Goal: Task Accomplishment & Management: Use online tool/utility

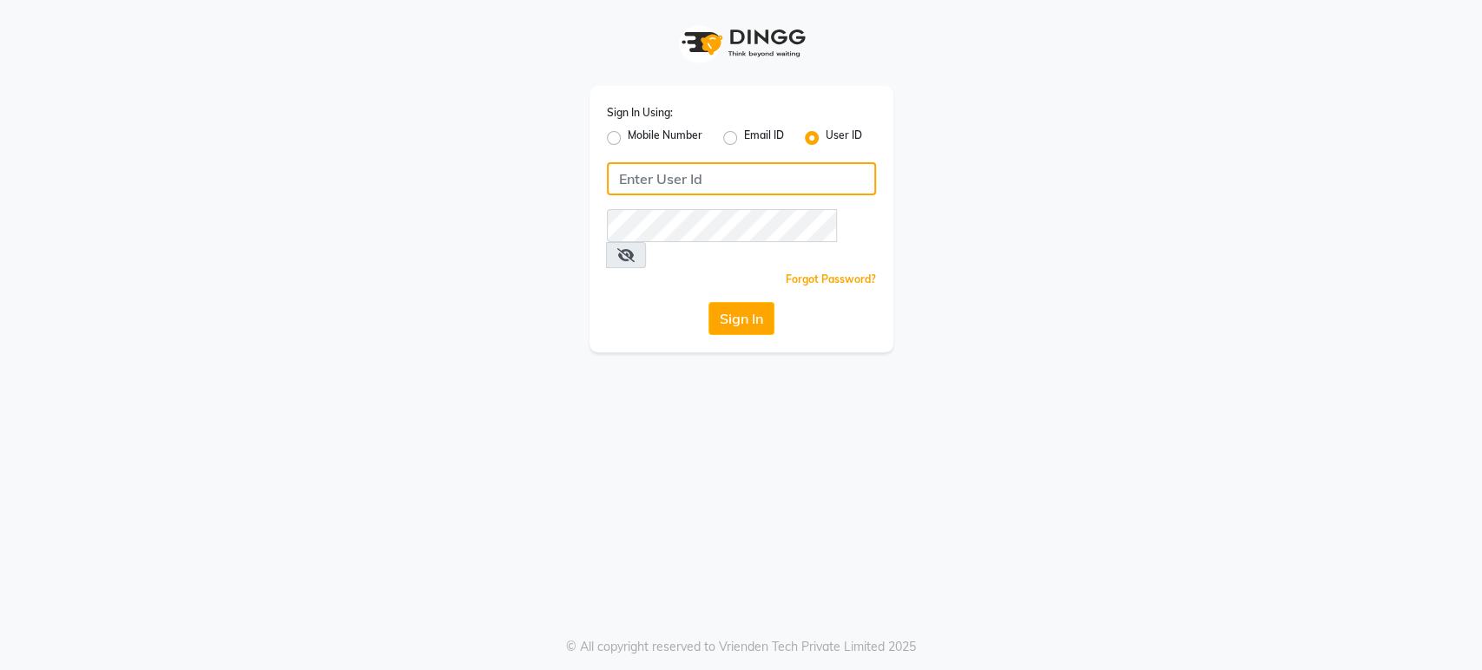
click at [667, 172] on input "Username" at bounding box center [741, 178] width 269 height 33
type input "mkaysalon"
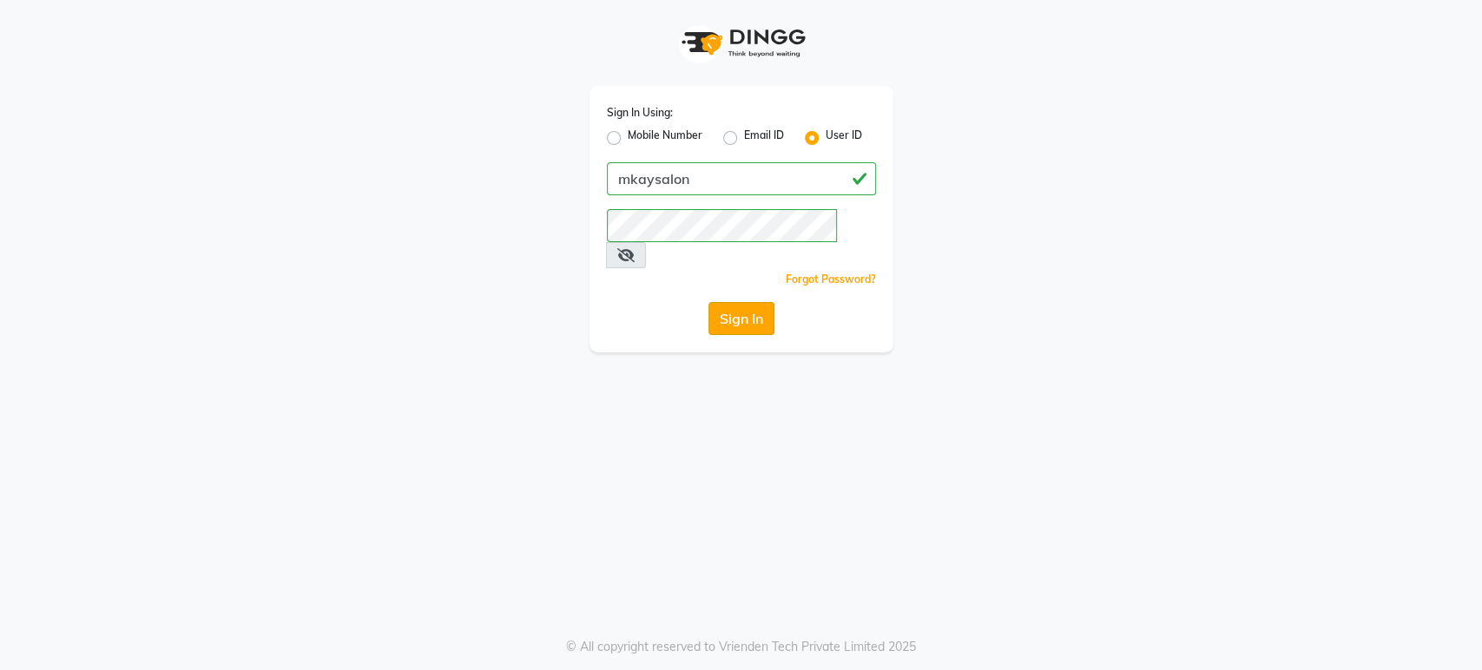
click at [721, 302] on button "Sign In" at bounding box center [742, 318] width 66 height 33
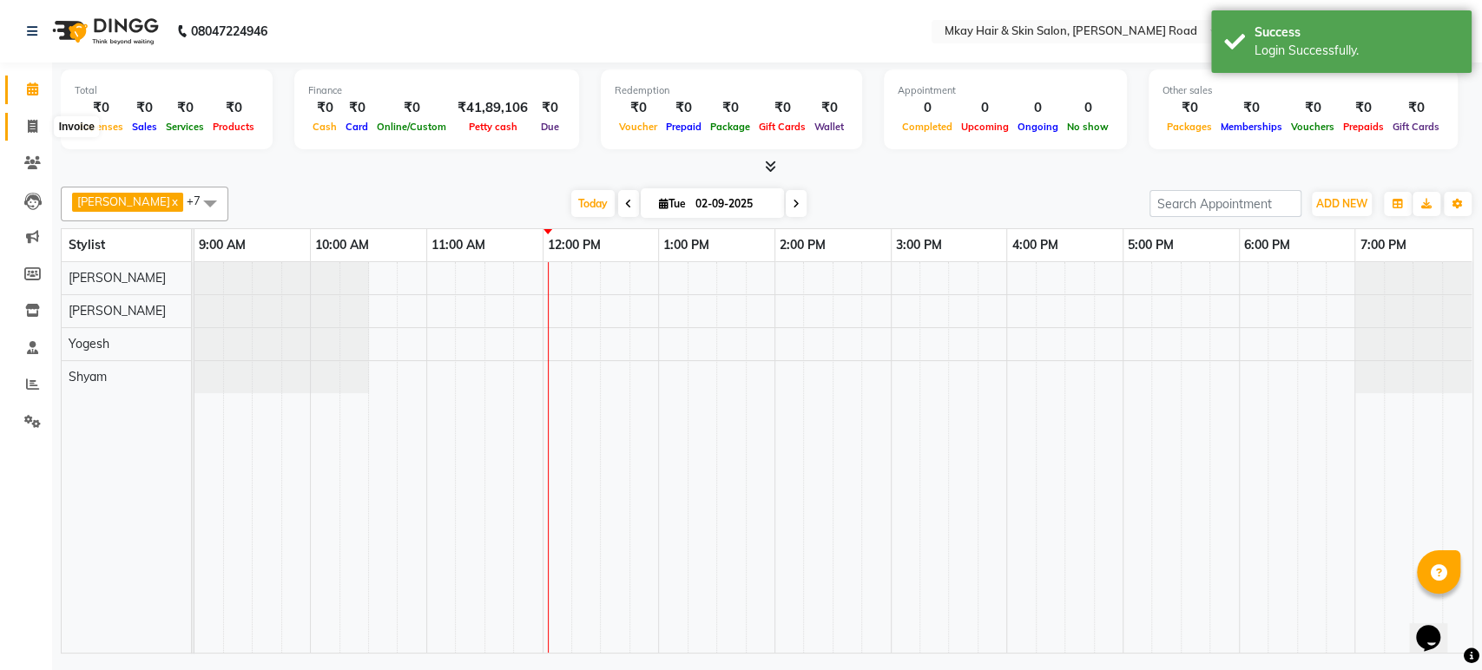
click at [30, 118] on span at bounding box center [32, 127] width 30 height 20
select select "5258"
select select "service"
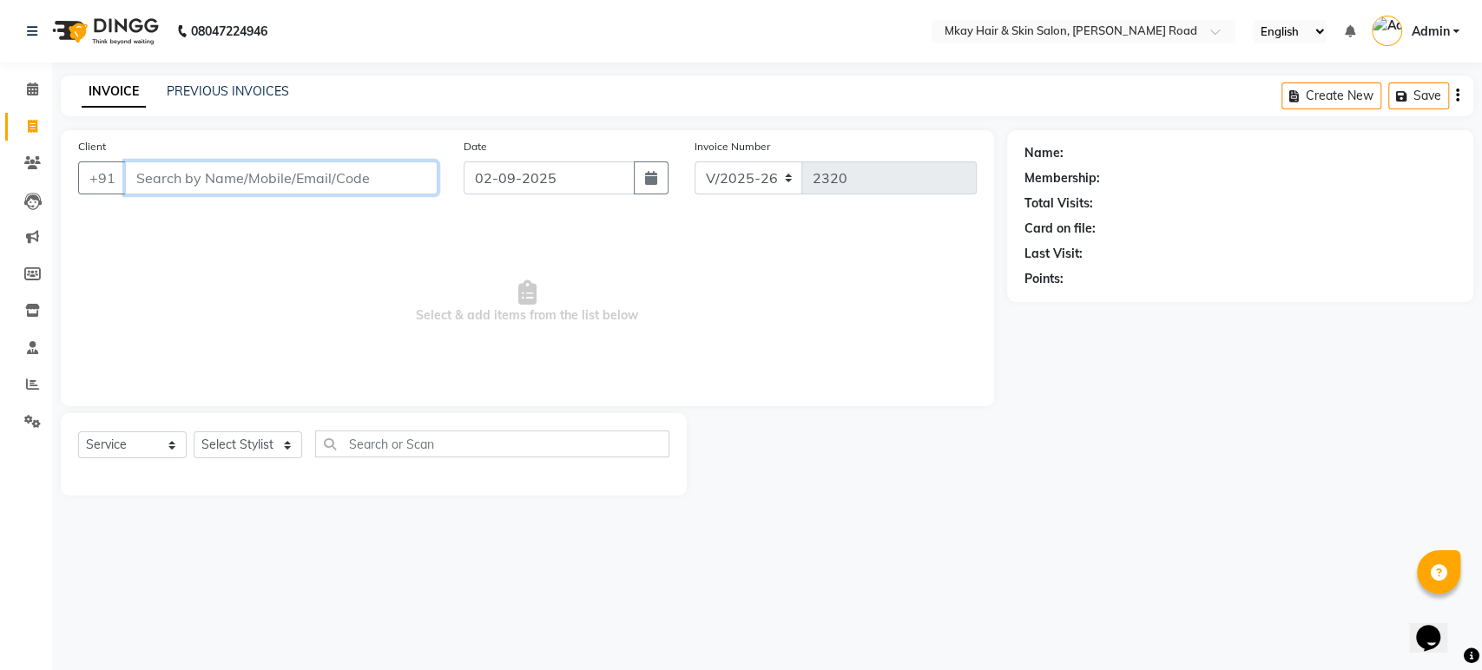
click at [264, 185] on input "Client" at bounding box center [281, 178] width 313 height 33
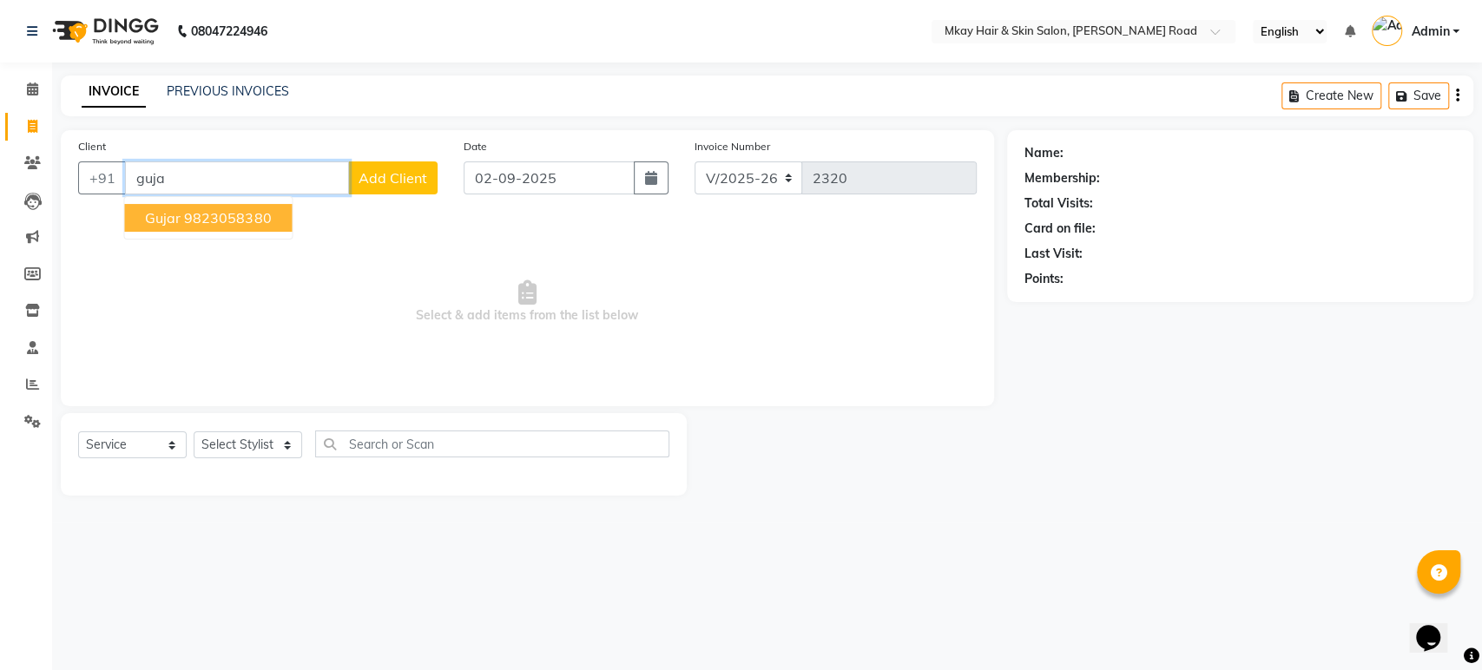
click at [188, 210] on ngb-highlight "9823058380" at bounding box center [227, 217] width 87 height 17
type input "9823058380"
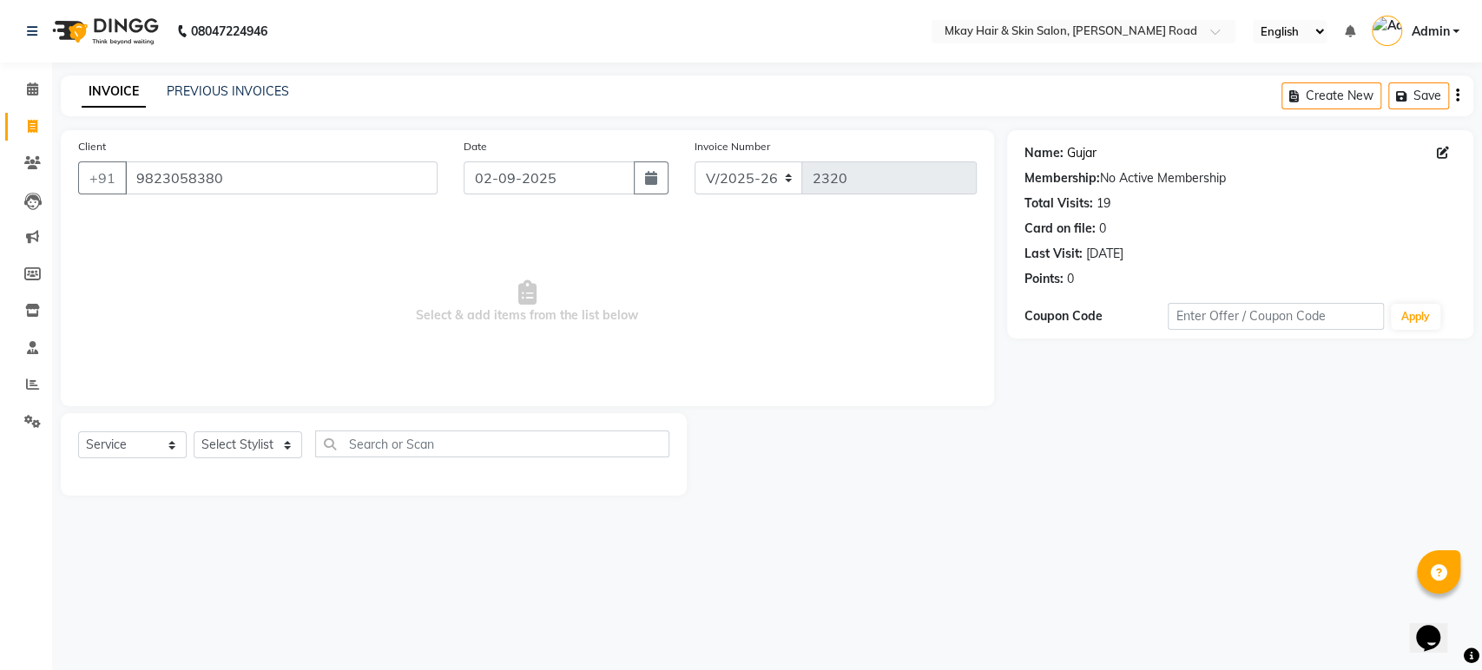
click at [1086, 148] on link "Gujar" at bounding box center [1082, 153] width 30 height 18
click at [227, 443] on select "Select Stylist [PERSON_NAME] Isha [PERSON_NAME] [PERSON_NAME] Shyam [PERSON_NAM…" at bounding box center [248, 445] width 109 height 27
select select "38226"
click at [194, 432] on select "Select Stylist [PERSON_NAME] Isha [PERSON_NAME] [PERSON_NAME] Shyam [PERSON_NAM…" at bounding box center [248, 445] width 109 height 27
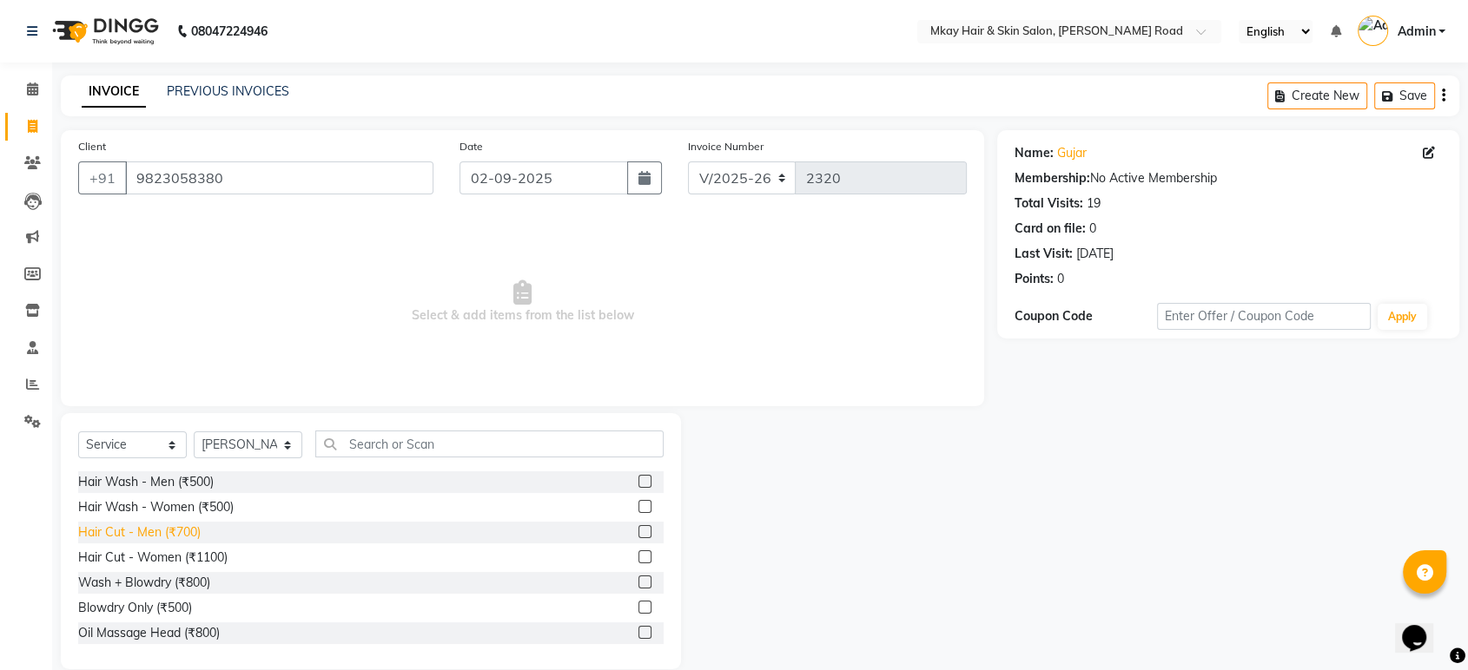
click at [132, 537] on div "Hair Cut - Men (₹700)" at bounding box center [139, 533] width 122 height 18
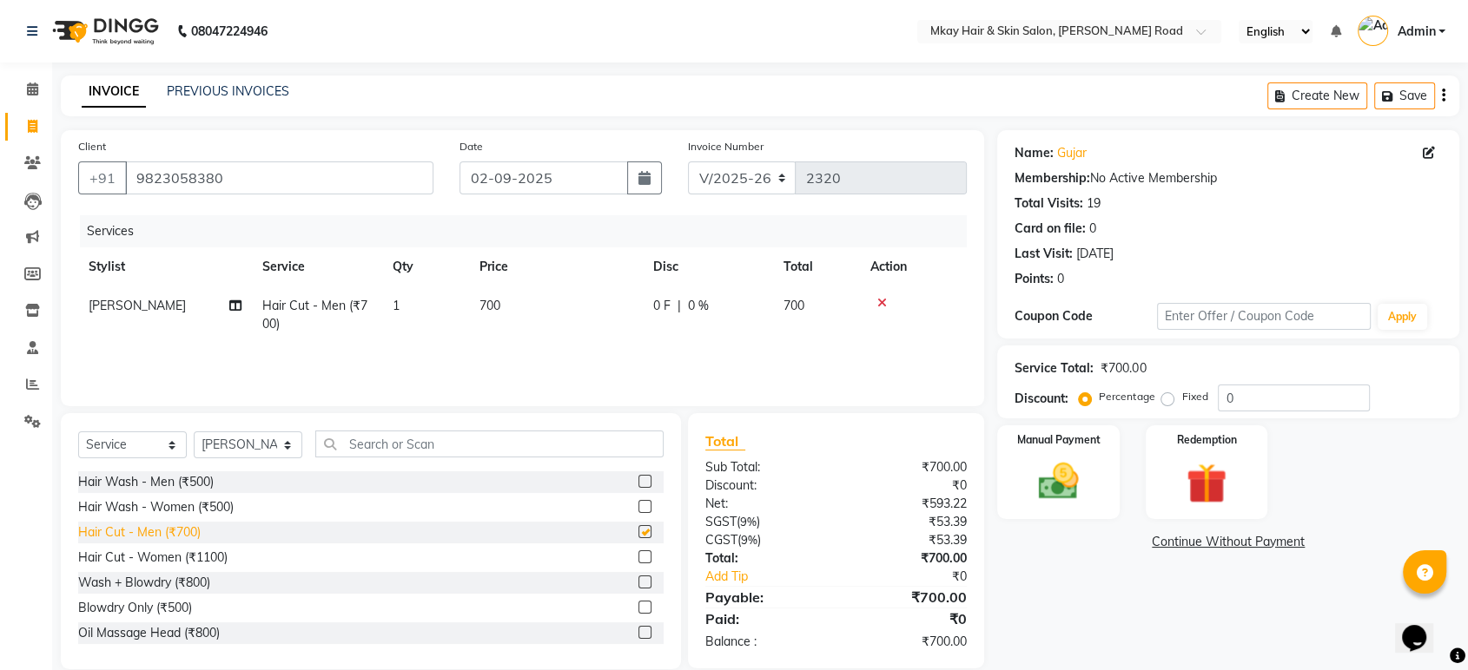
checkbox input "false"
click at [528, 290] on td "700" at bounding box center [556, 315] width 174 height 57
select select "38226"
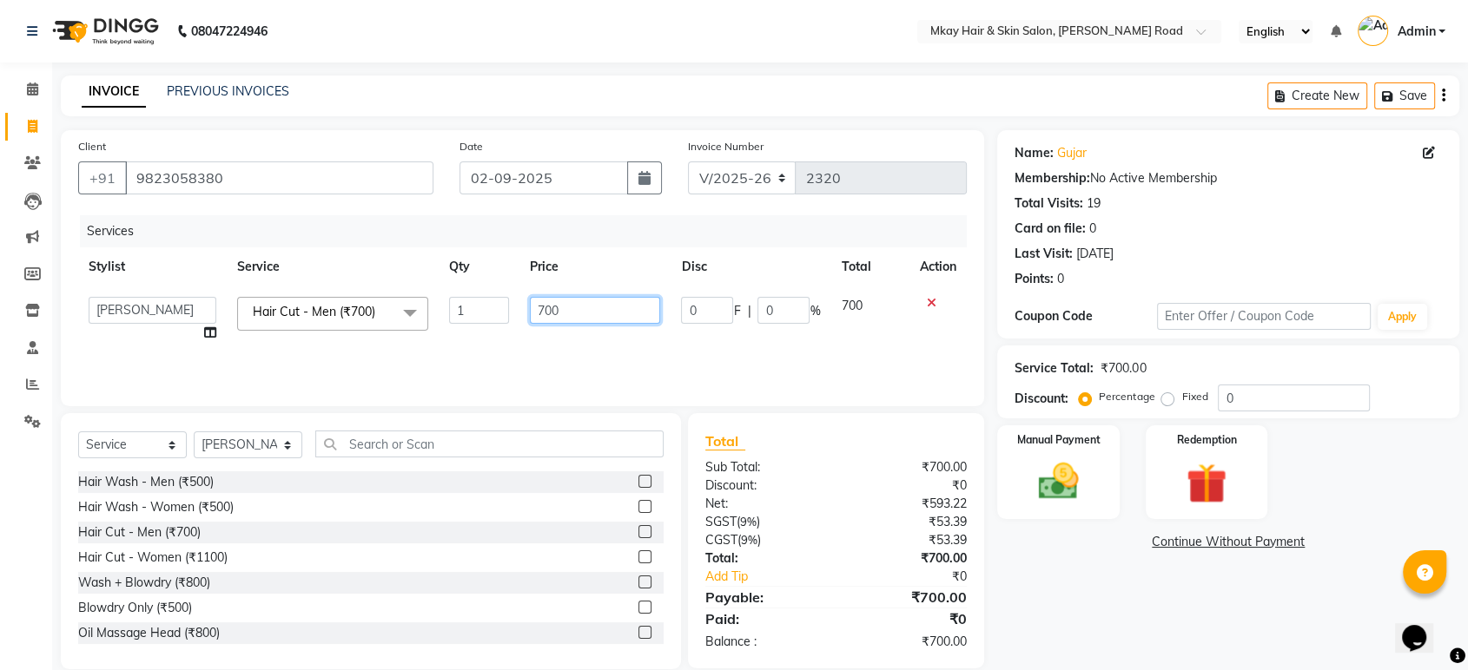
click at [577, 309] on input "700" at bounding box center [595, 310] width 131 height 27
type input "7"
type input "600"
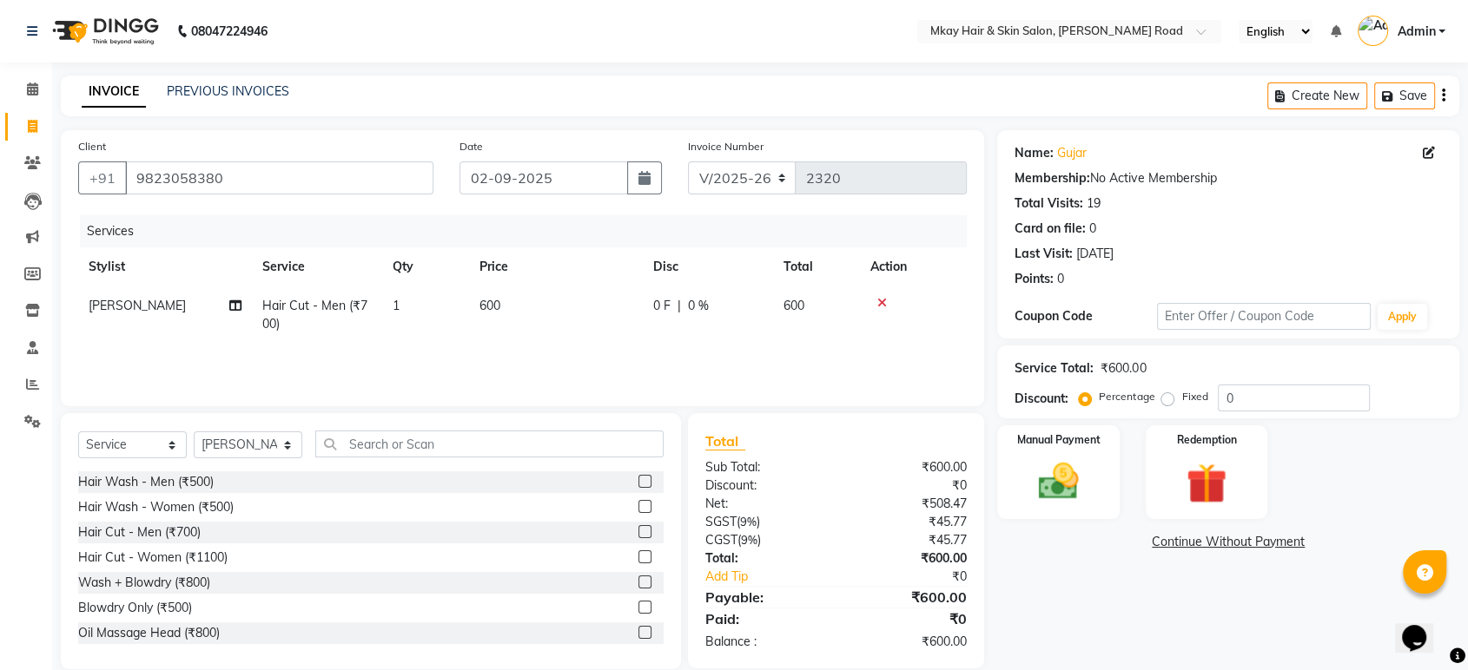
click at [635, 353] on div "Services Stylist Service Qty Price Disc Total Action [PERSON_NAME] Hair Cut - M…" at bounding box center [522, 302] width 888 height 174
click at [1073, 459] on img at bounding box center [1058, 482] width 68 height 49
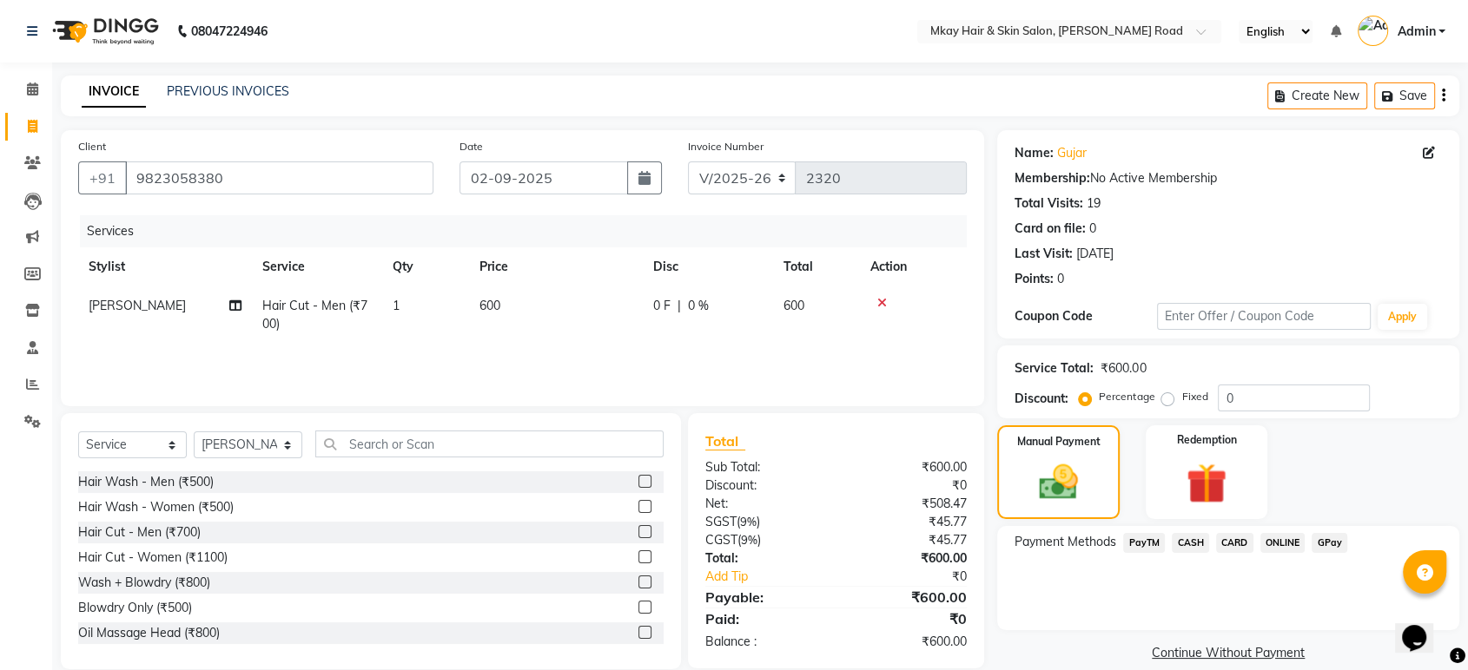
click at [1182, 542] on span "CASH" at bounding box center [1190, 543] width 37 height 20
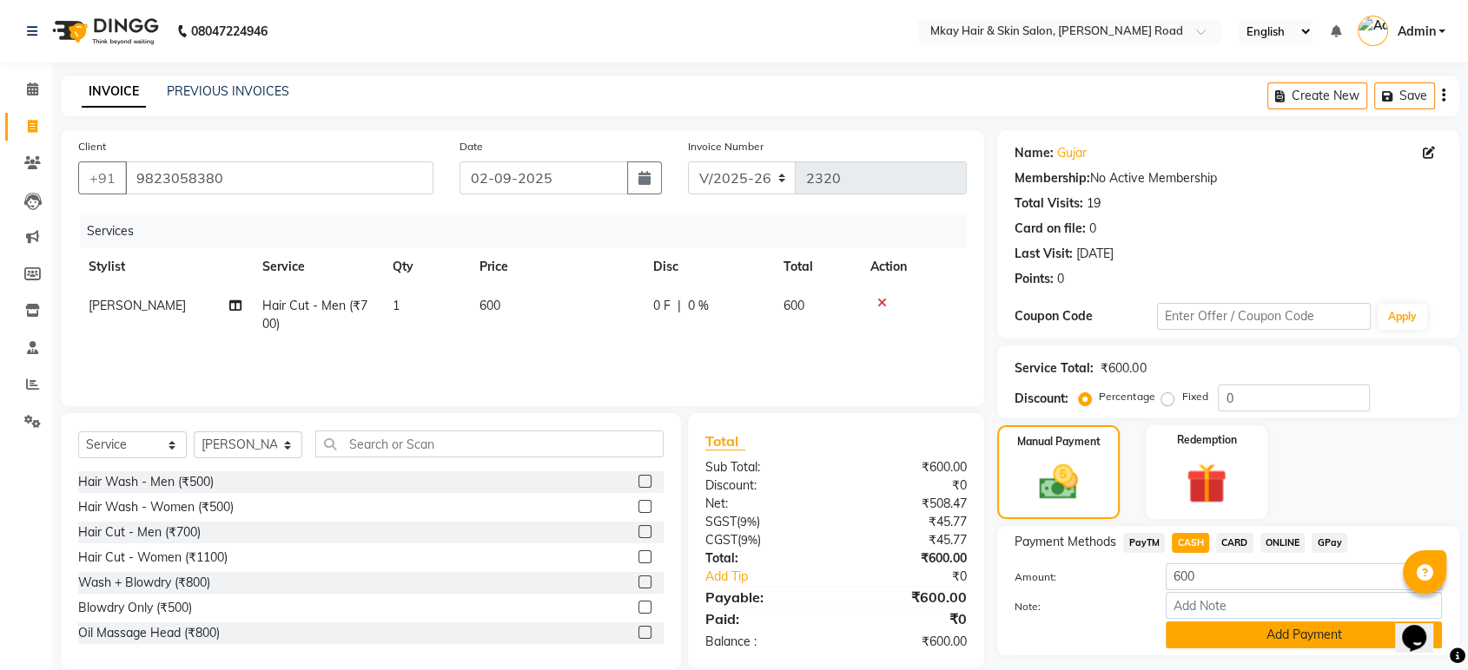
click at [1222, 631] on button "Add Payment" at bounding box center [1303, 635] width 276 height 27
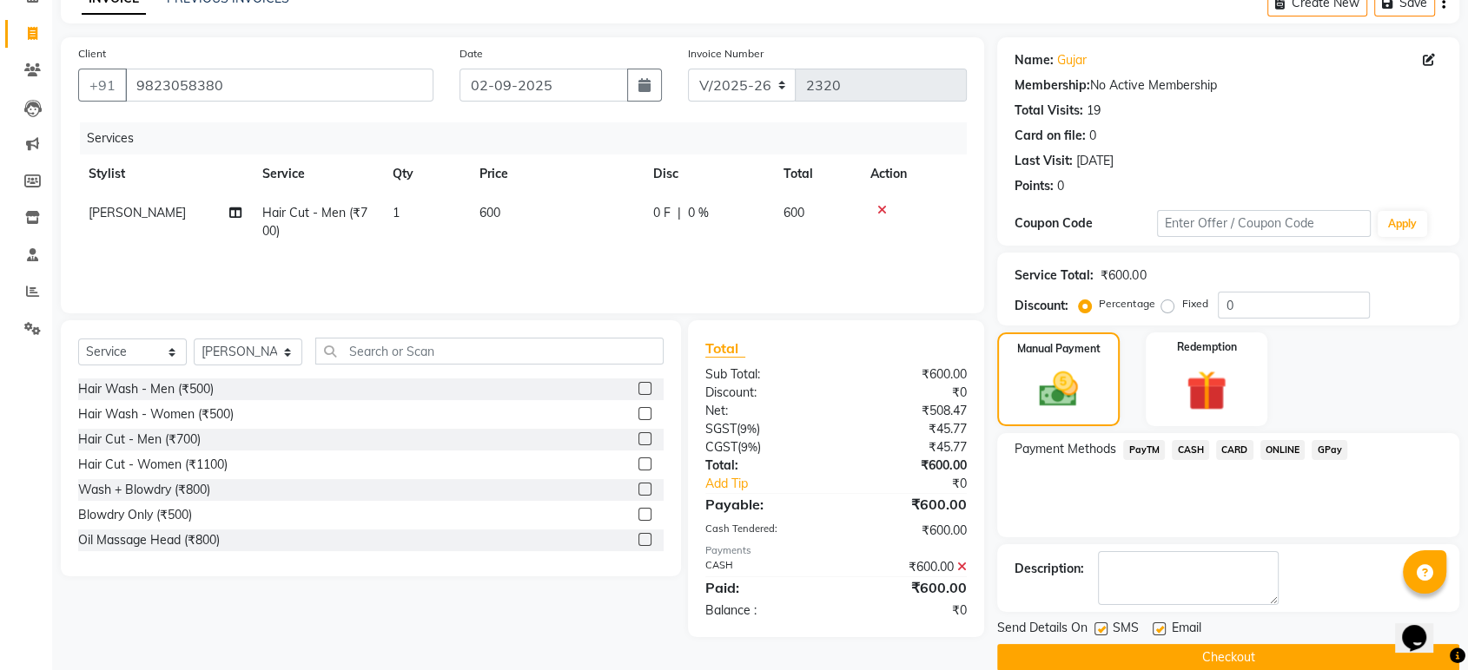
scroll to position [118, 0]
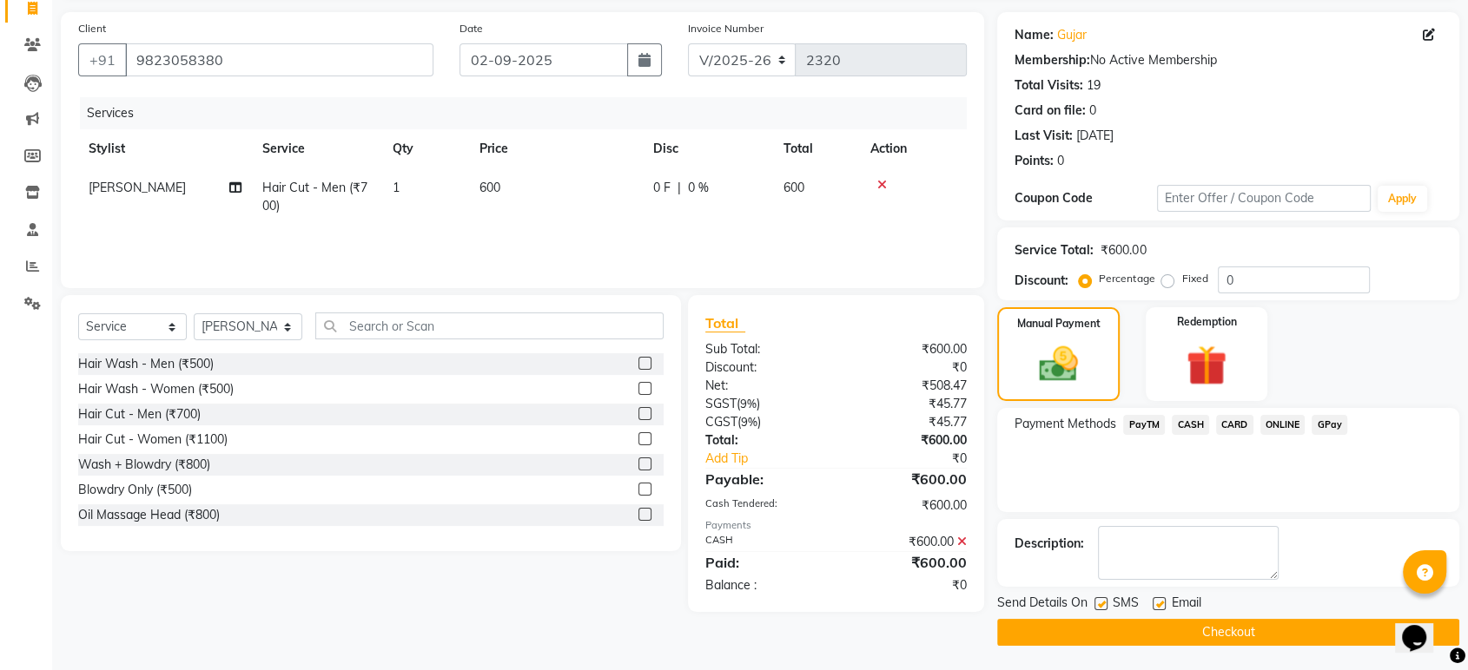
click at [1153, 603] on label at bounding box center [1158, 603] width 13 height 13
click at [1153, 603] on input "checkbox" at bounding box center [1157, 604] width 11 height 11
checkbox input "false"
click at [1100, 602] on label at bounding box center [1100, 603] width 13 height 13
click at [1100, 602] on input "checkbox" at bounding box center [1099, 604] width 11 height 11
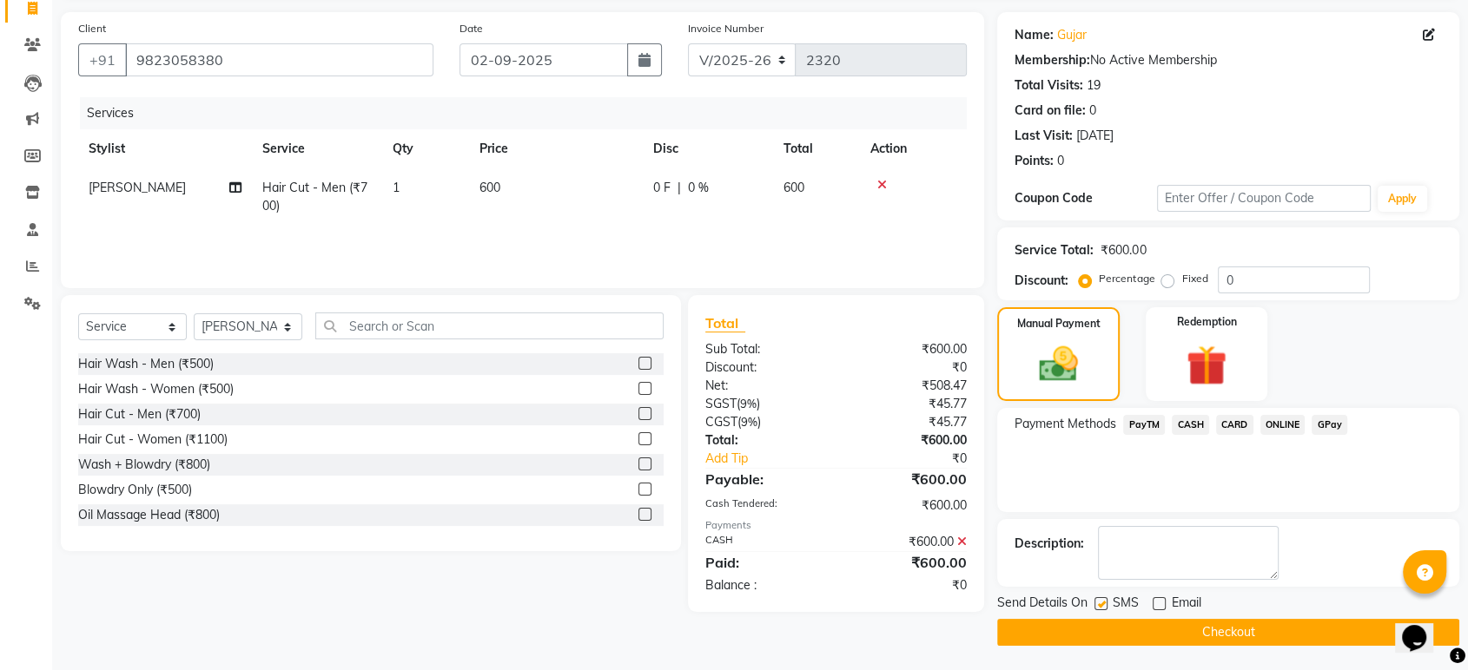
checkbox input "false"
click at [1163, 630] on button "Checkout" at bounding box center [1228, 632] width 462 height 27
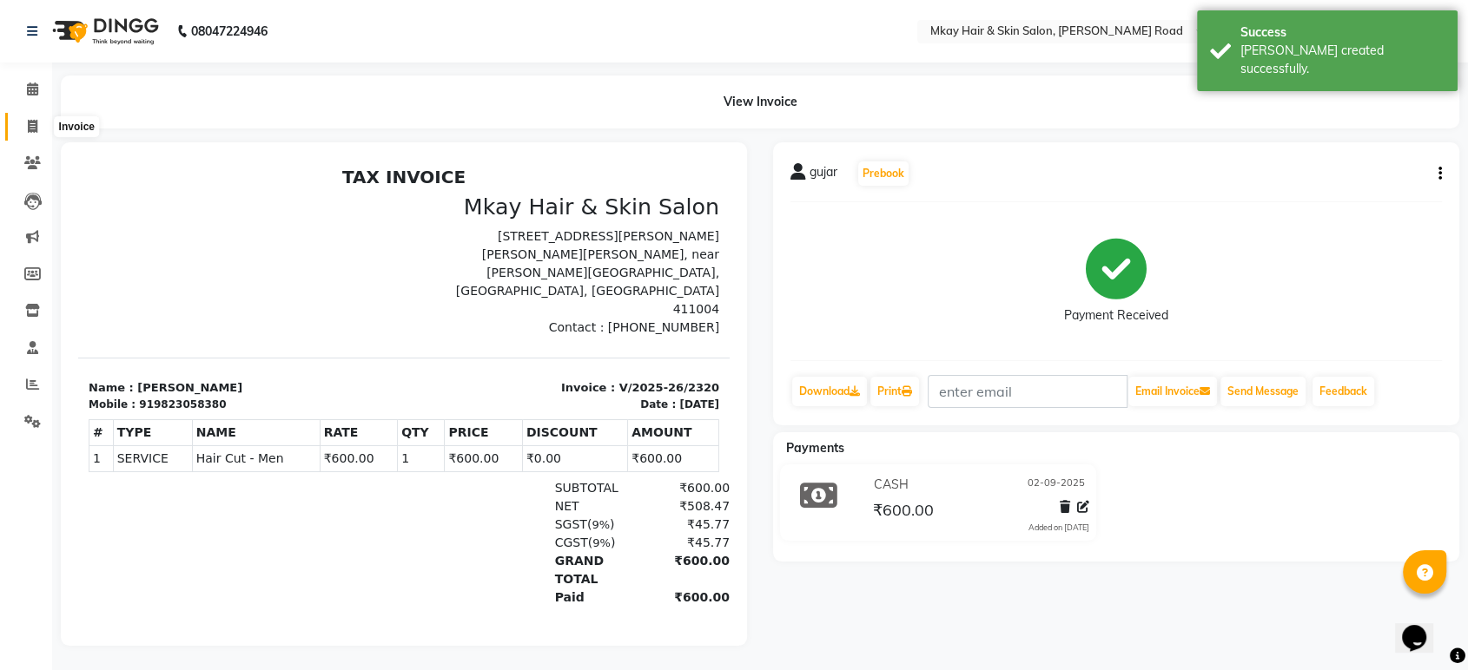
click at [33, 125] on icon at bounding box center [33, 126] width 10 height 13
select select "service"
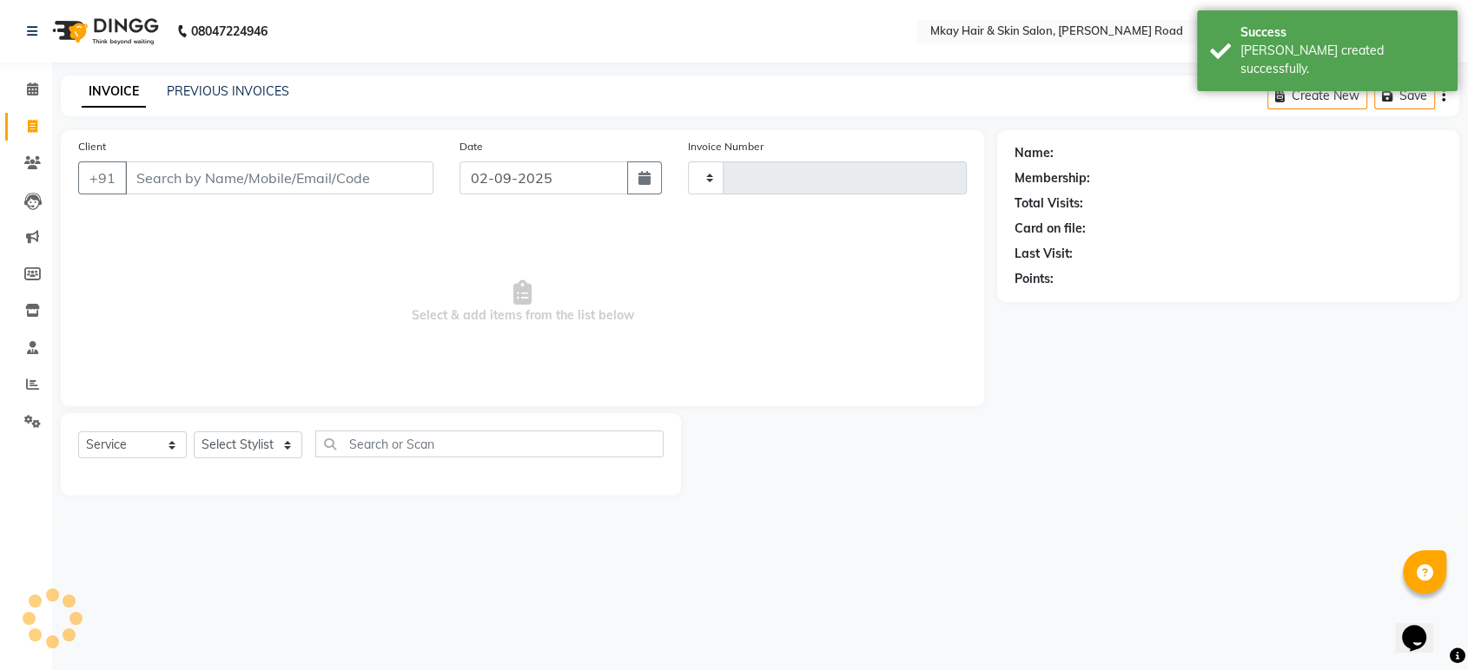
type input "2321"
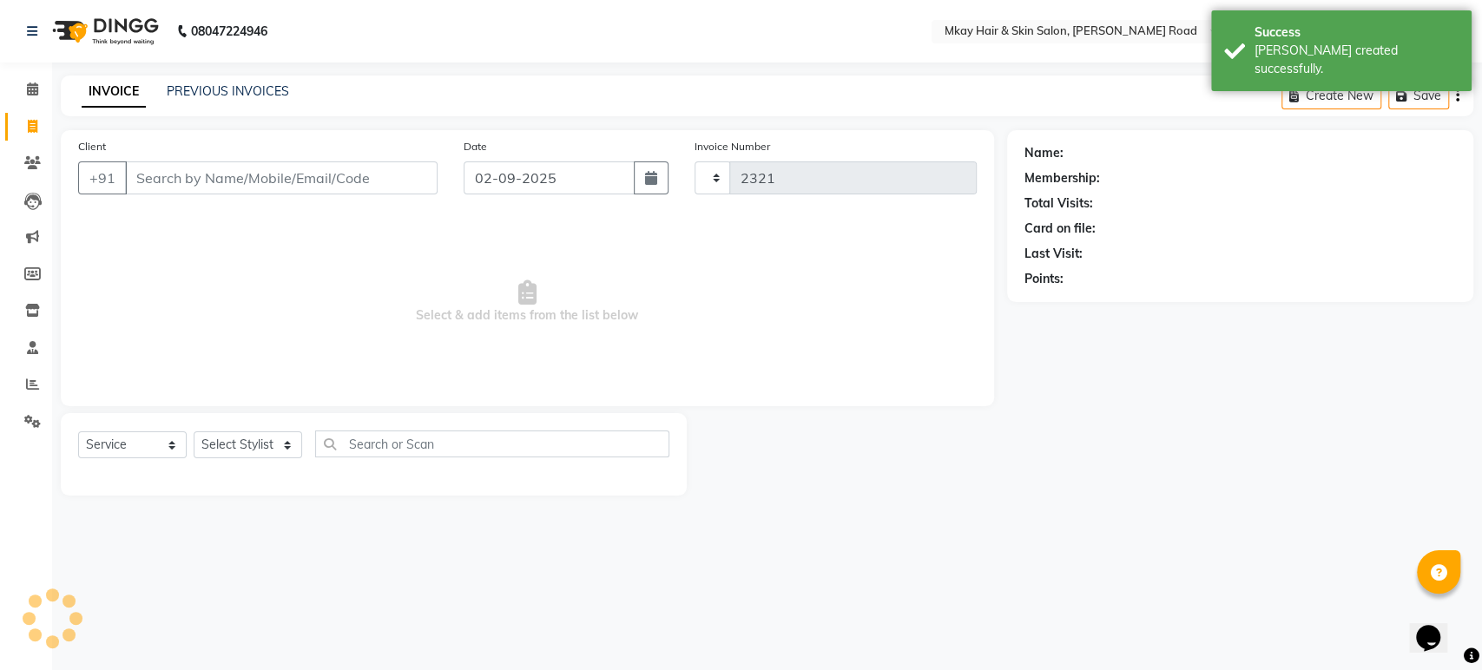
select select "5258"
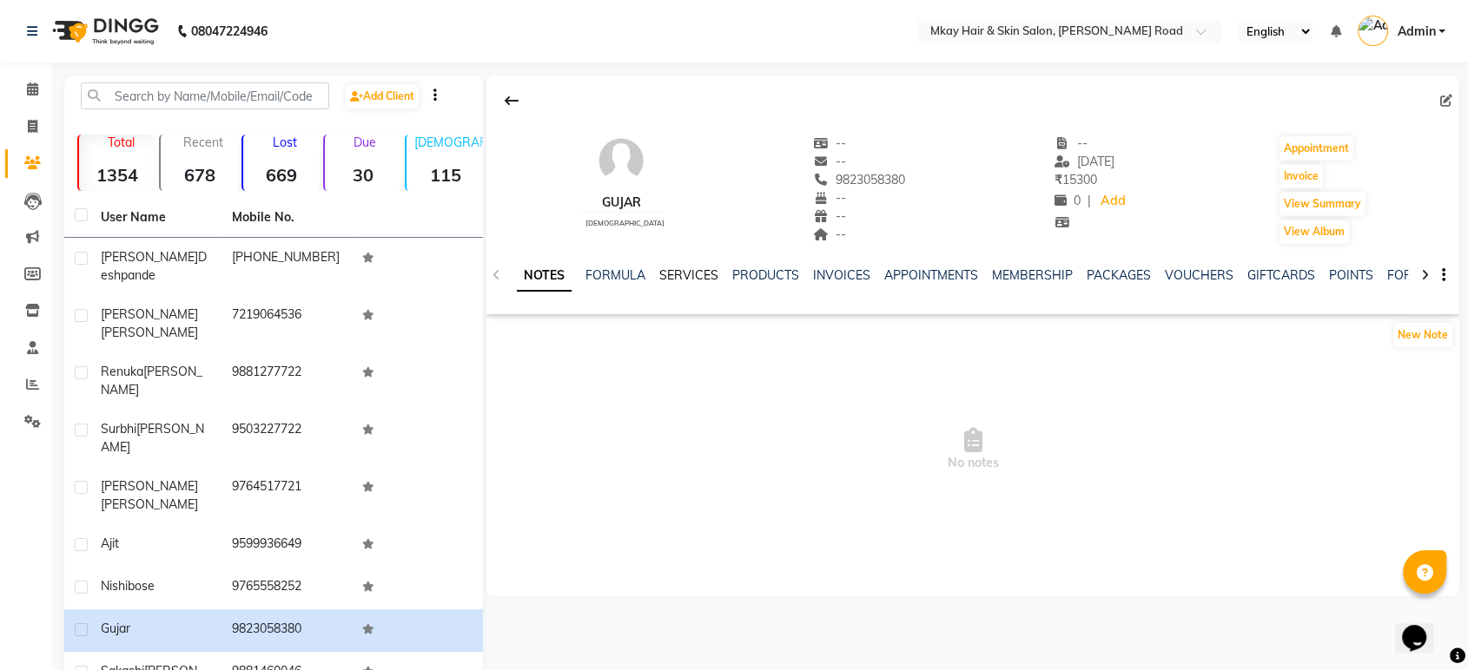
click at [677, 274] on link "SERVICES" at bounding box center [688, 275] width 59 height 16
